Goal: Transaction & Acquisition: Purchase product/service

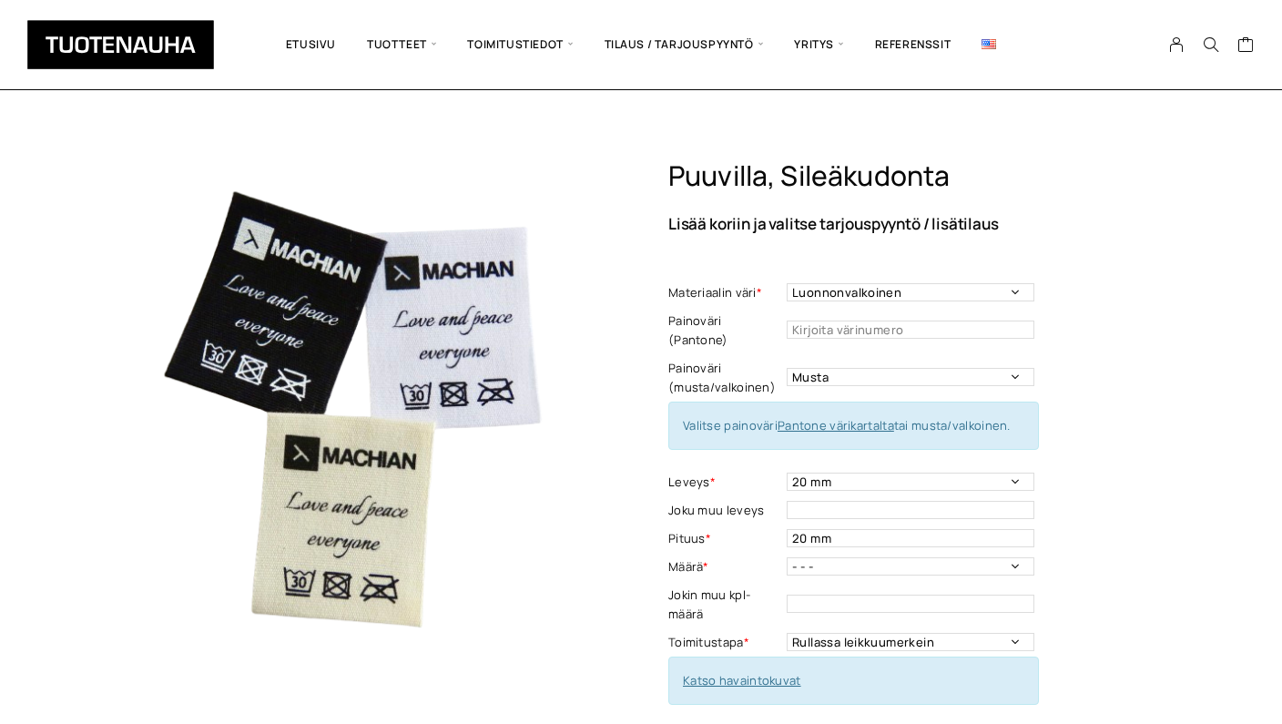
select select "Luonnonvalkoinen"
select select "musta"
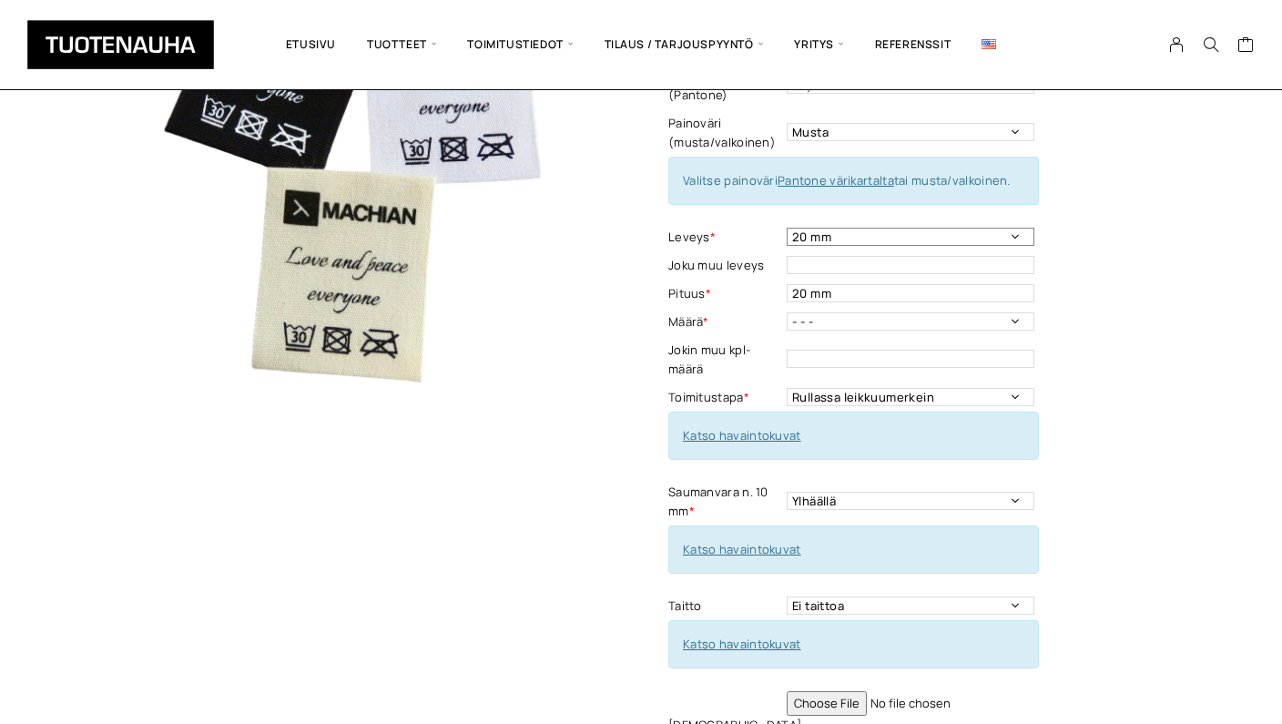
select select "15 mm"
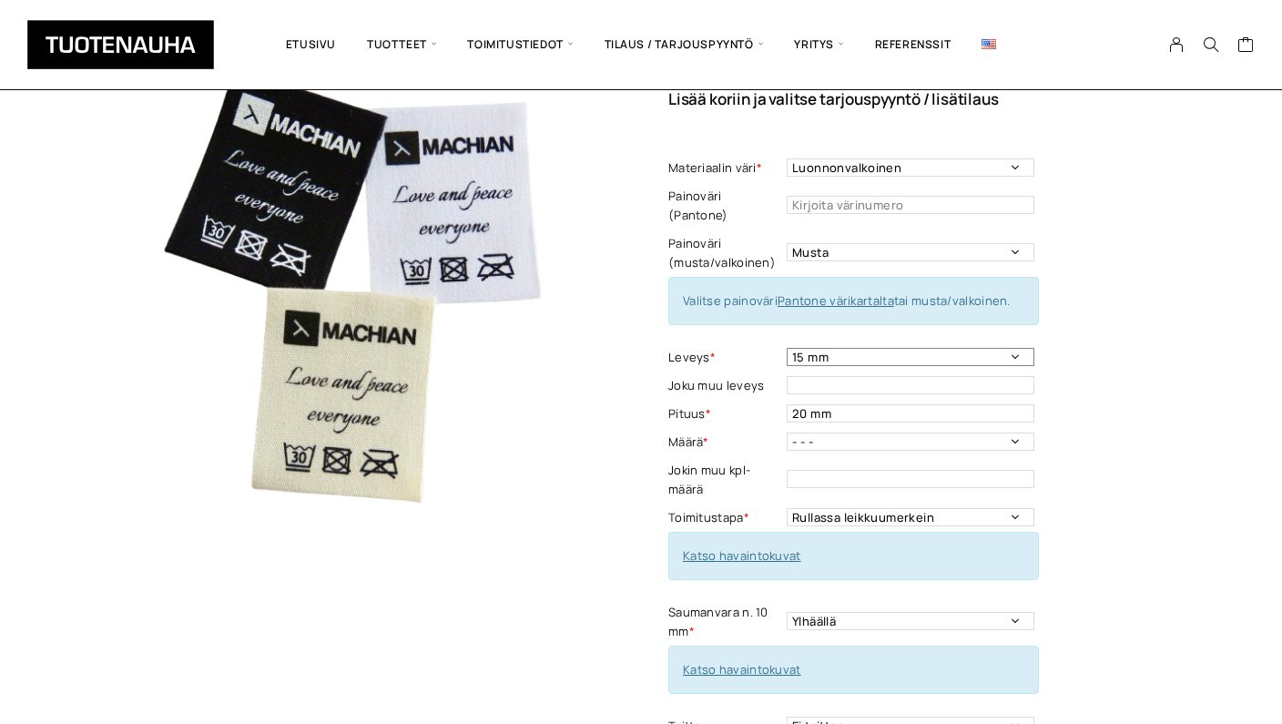
scroll to position [124, 0]
click at [999, 405] on input "20 mm" at bounding box center [911, 414] width 248 height 18
click at [1146, 393] on div "Puuvilla, sileäkudonta Lisää koriin ja valitse tarjouspyyntö / lisätilaus Mater…" at bounding box center [922, 554] width 506 height 1037
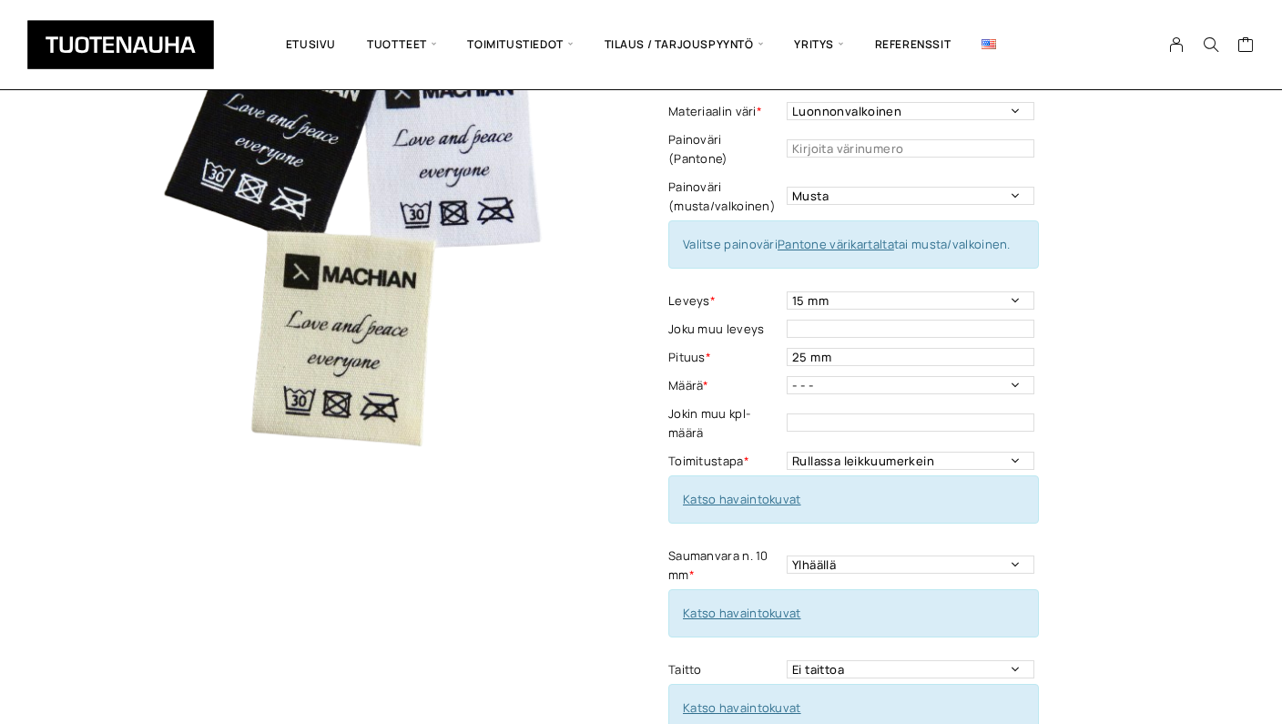
scroll to position [172, 0]
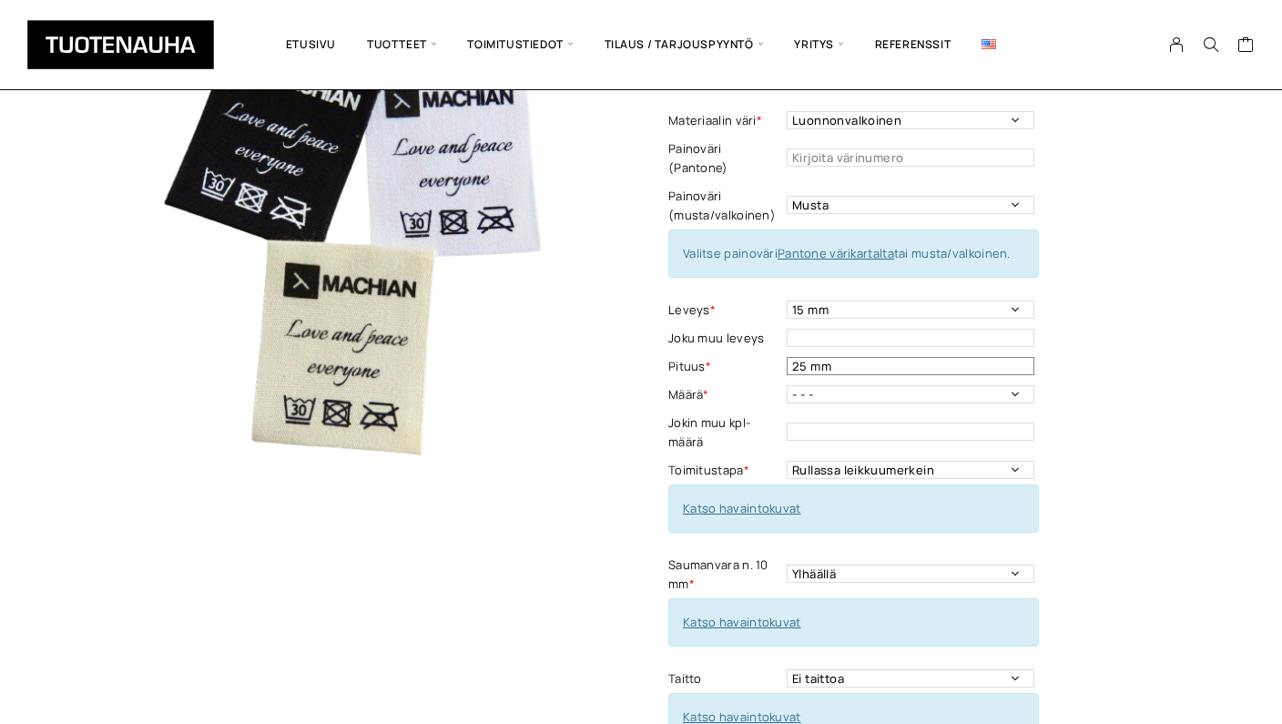
click at [801, 357] on input "25 mm" at bounding box center [911, 366] width 248 height 18
type input "15 mm"
click at [1078, 442] on div "Puuvilla, sileäkudonta Lisää koriin ja valitse tarjouspyyntö / lisätilaus Mater…" at bounding box center [922, 505] width 506 height 1037
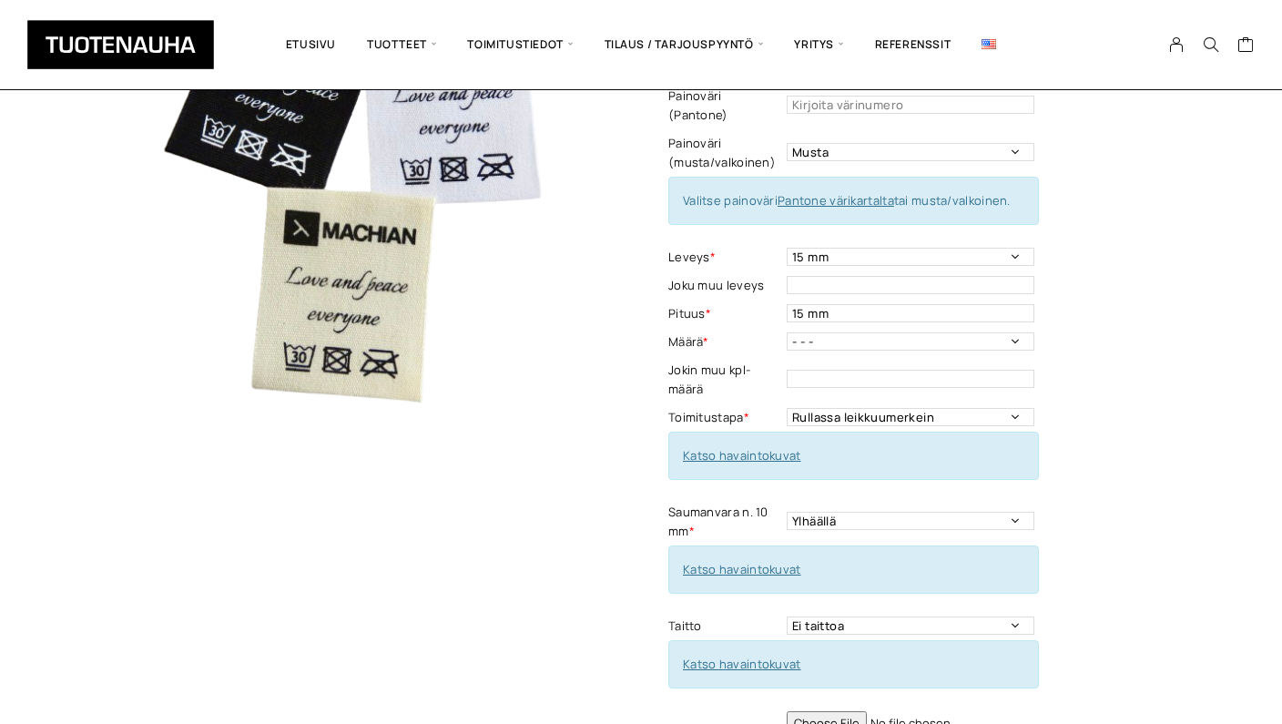
scroll to position [201, 0]
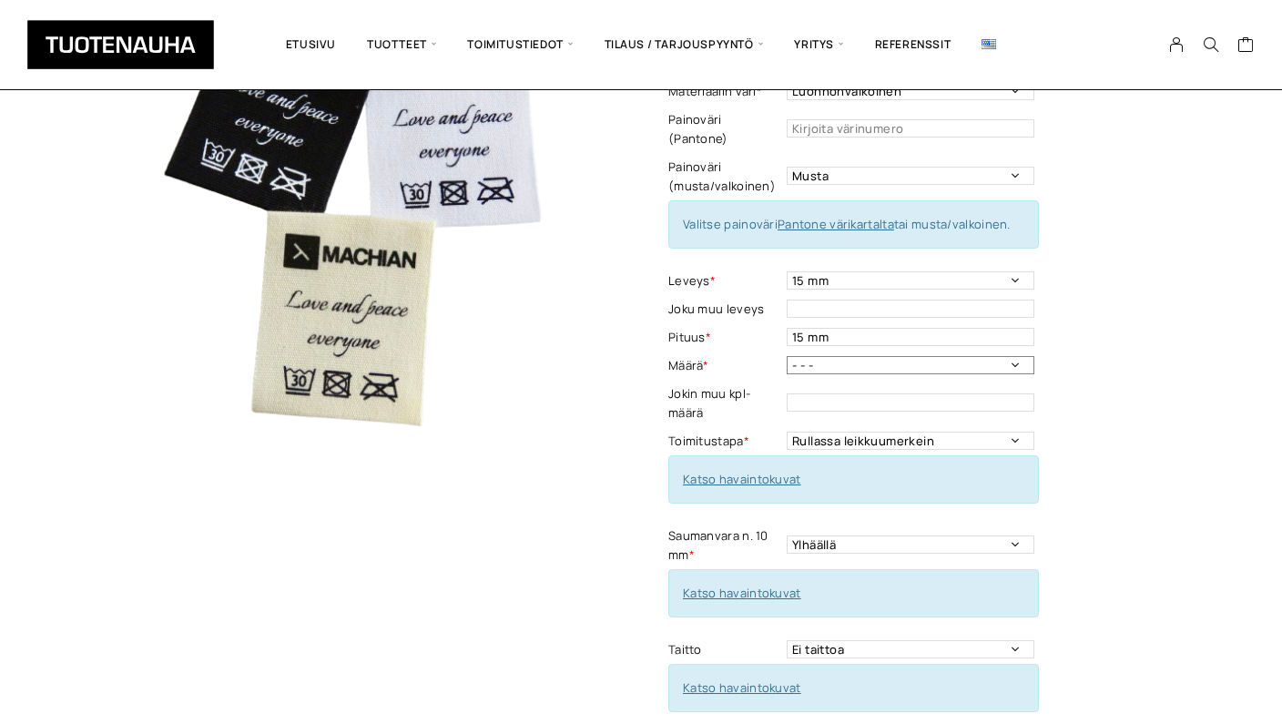
select select "250 kpl"
click at [930, 393] on input "text" at bounding box center [911, 402] width 248 height 18
type input "tai vähemmän"
click at [1109, 359] on div "Puuvilla, sileäkudonta Lisää koriin ja valitse tarjouspyyntö / lisätilaus Mater…" at bounding box center [922, 476] width 506 height 1037
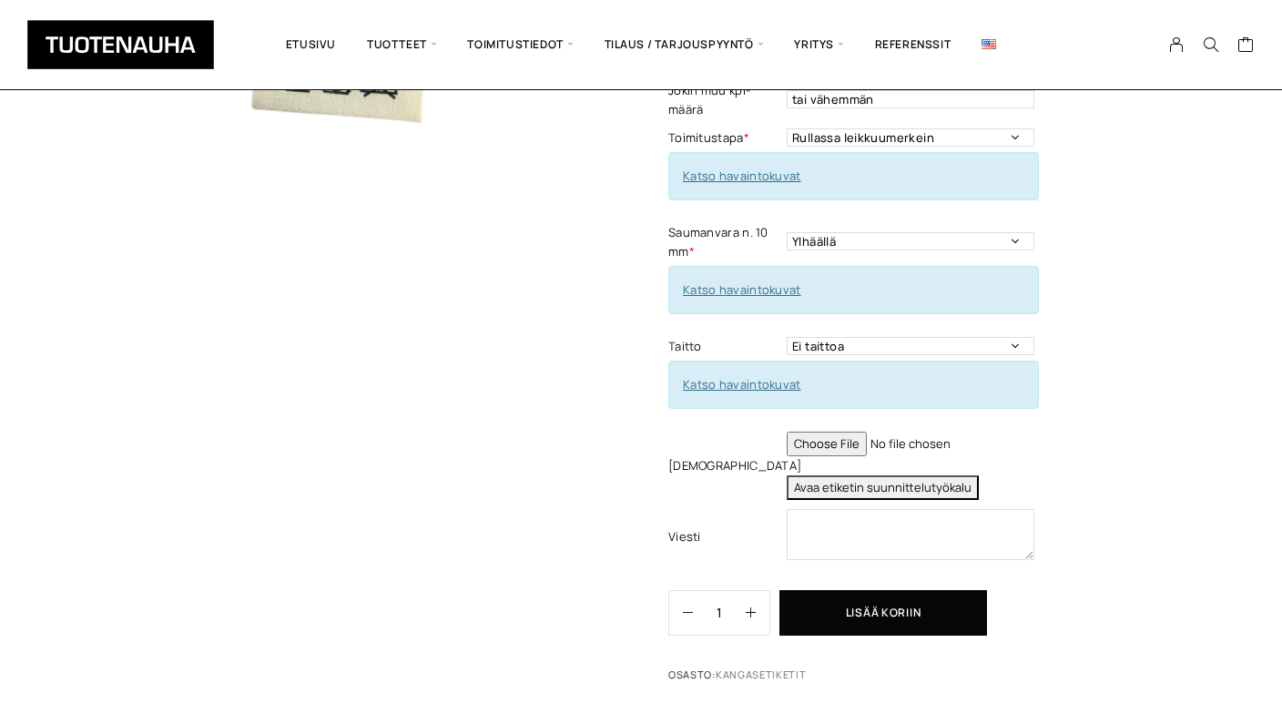
scroll to position [509, 0]
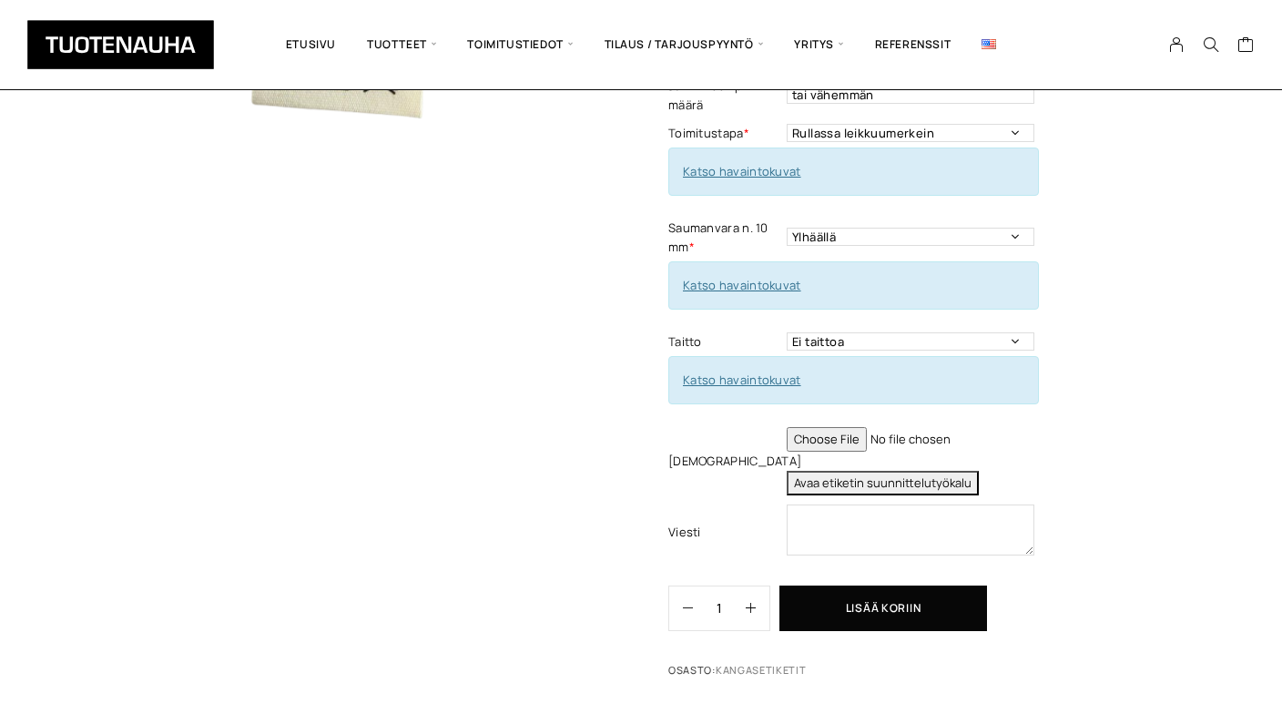
click at [844, 427] on input "file" at bounding box center [911, 439] width 248 height 25
click at [829, 427] on input "file" at bounding box center [911, 439] width 248 height 25
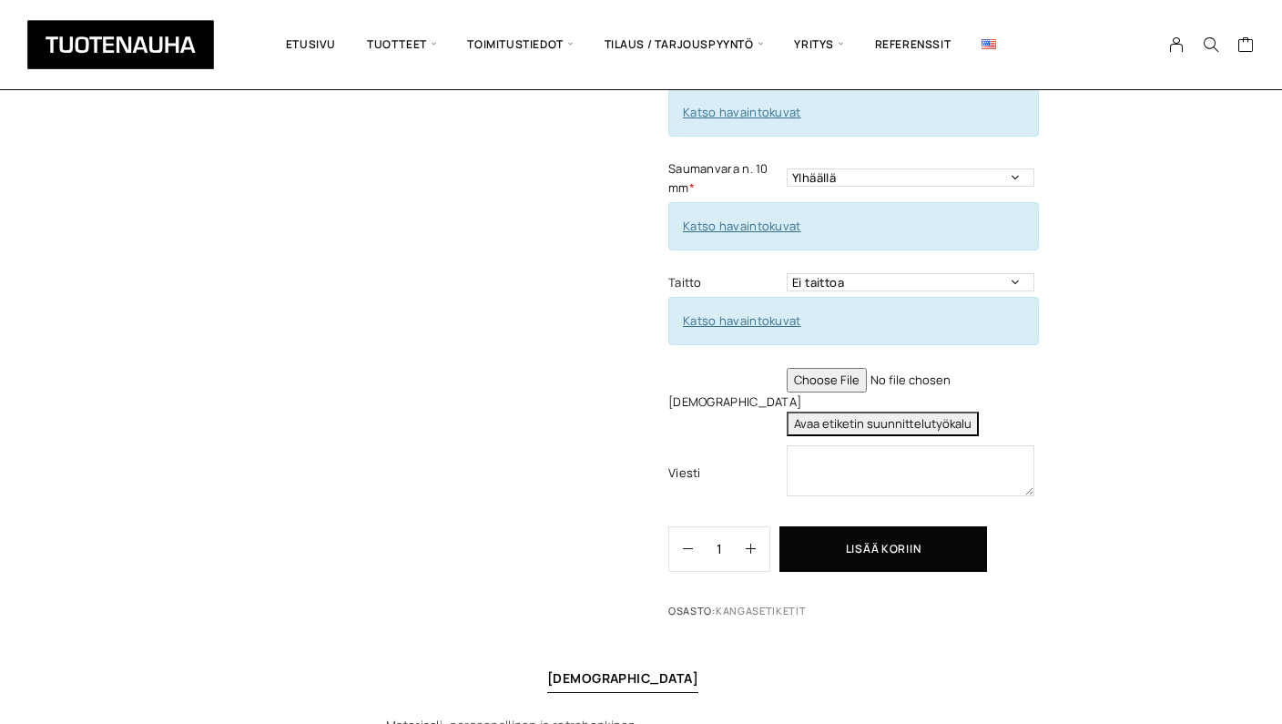
scroll to position [572, 0]
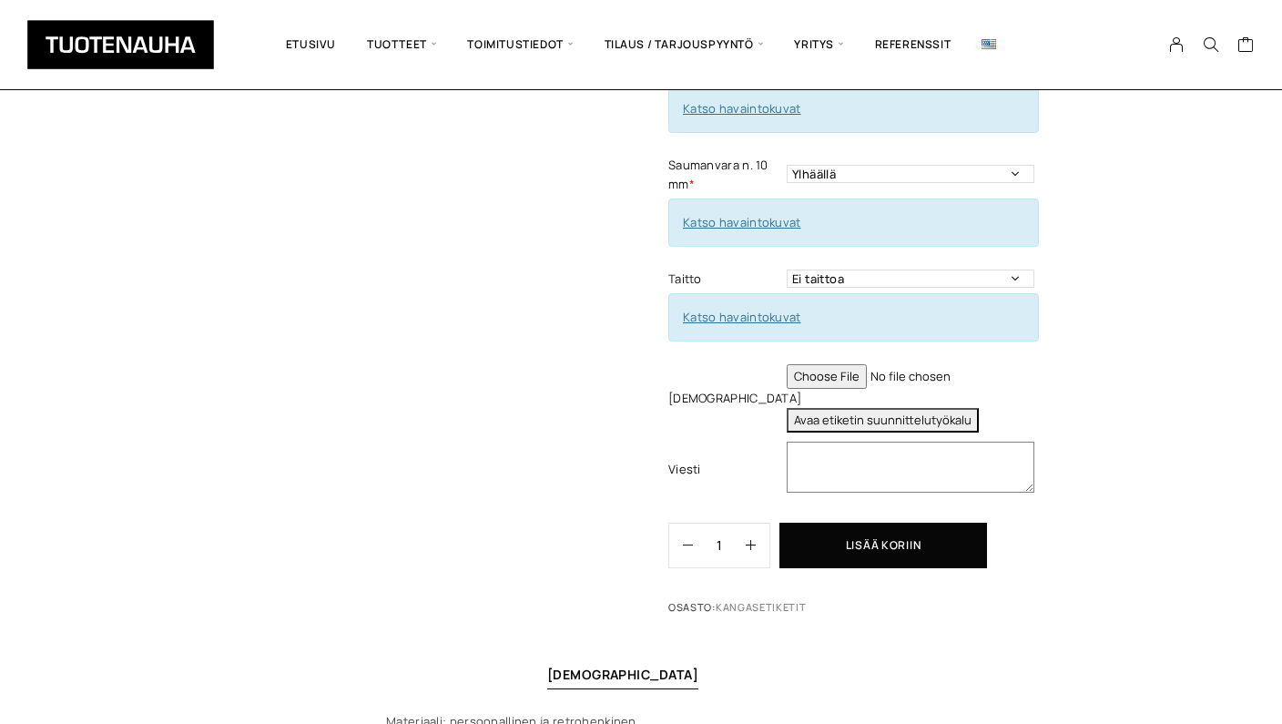
click at [935, 442] on textarea at bounding box center [911, 467] width 248 height 51
type textarea "E"
type textarea "Mikäköhän tiedostomuoto tähän voi lisätä?"
click at [841, 364] on input "file" at bounding box center [911, 376] width 248 height 25
click at [835, 449] on textarea "Mikäköhän tiedostomuoto tähän voi lisätä?" at bounding box center [911, 467] width 248 height 51
